Goal: Download file/media

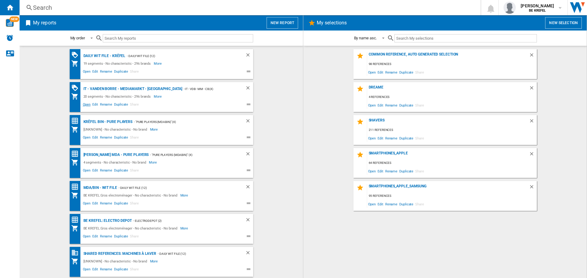
click at [84, 105] on span "Open" at bounding box center [87, 105] width 10 height 7
click at [83, 103] on span "Open" at bounding box center [87, 105] width 10 height 7
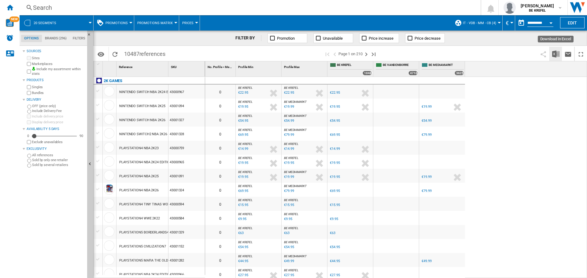
click at [553, 52] on img "Download in Excel" at bounding box center [555, 53] width 7 height 7
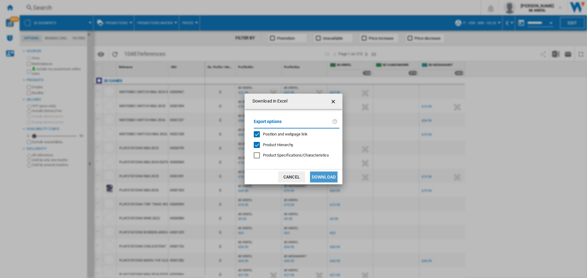
click at [323, 177] on button "Download" at bounding box center [324, 177] width 28 height 11
